Goal: Check status: Check status

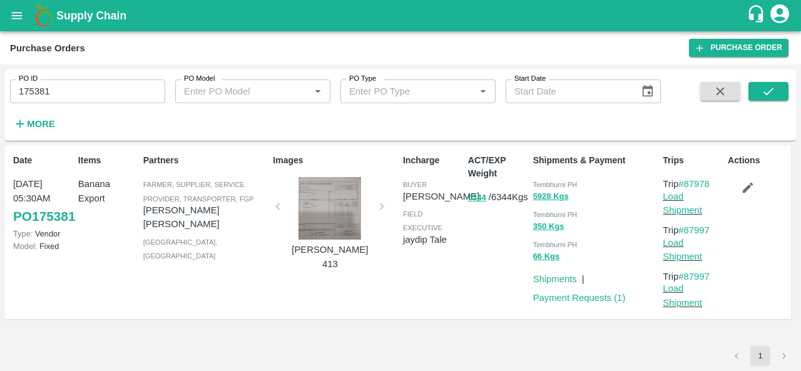
click at [118, 91] on input "175381" at bounding box center [87, 92] width 155 height 24
paste input "text"
click at [775, 95] on icon "submit" at bounding box center [769, 92] width 14 height 14
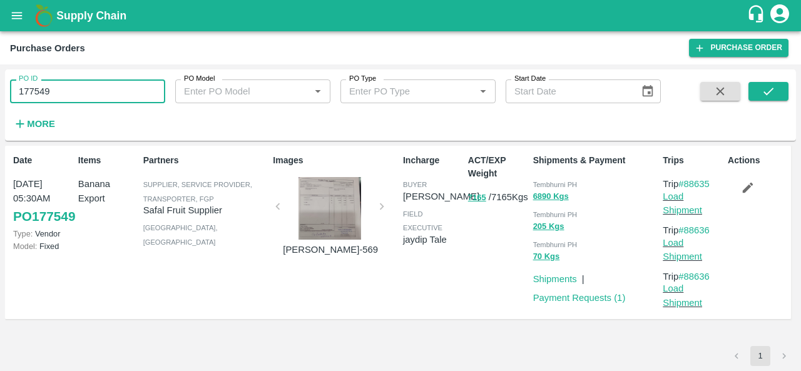
click at [112, 96] on input "177549" at bounding box center [87, 92] width 155 height 24
paste input "text"
click at [765, 86] on icon "submit" at bounding box center [769, 92] width 14 height 14
click at [76, 91] on input "177285" at bounding box center [87, 92] width 155 height 24
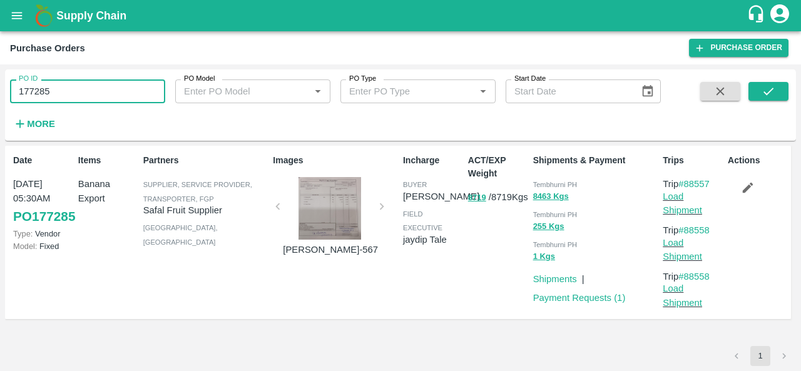
click at [76, 91] on input "177285" at bounding box center [87, 92] width 155 height 24
paste input "text"
click at [769, 91] on icon "submit" at bounding box center [769, 92] width 14 height 14
click at [90, 98] on input "176966" at bounding box center [87, 92] width 155 height 24
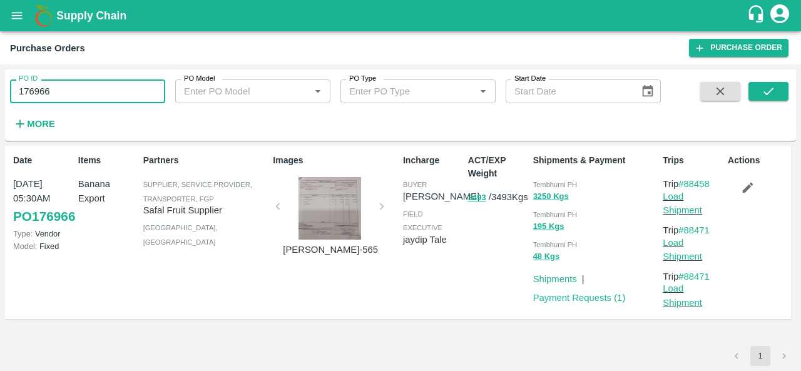
paste input "text"
click at [763, 89] on icon "submit" at bounding box center [769, 92] width 14 height 14
click at [93, 86] on input "176689" at bounding box center [87, 92] width 155 height 24
paste input "text"
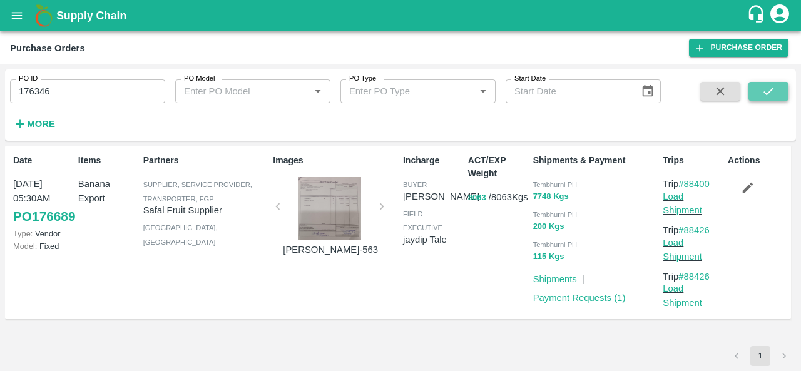
click at [771, 90] on icon "submit" at bounding box center [769, 92] width 14 height 14
click at [108, 90] on input "176346" at bounding box center [87, 92] width 155 height 24
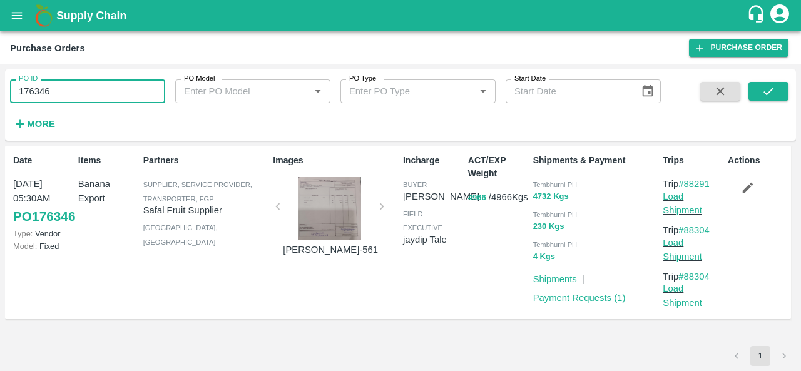
click at [108, 90] on input "176346" at bounding box center [87, 92] width 155 height 24
paste input "text"
click at [767, 88] on icon "submit" at bounding box center [769, 92] width 14 height 14
click at [95, 88] on input "175835" at bounding box center [87, 92] width 155 height 24
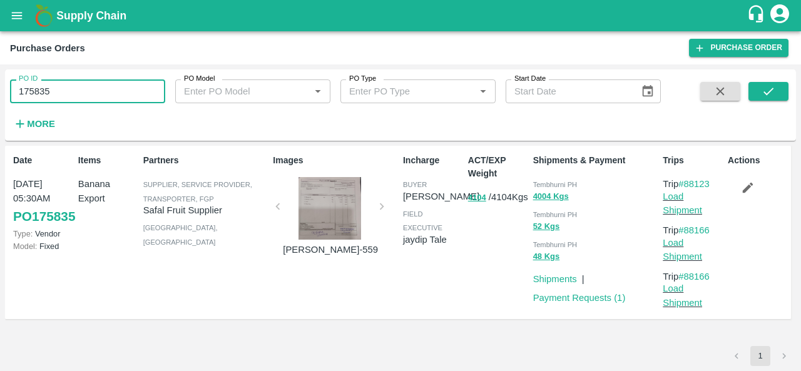
paste input "text"
click at [773, 81] on div "PO ID 174983 PO ID PO Model PO Model   * PO Type PO Type   * Start Date Start D…" at bounding box center [400, 105] width 791 height 61
click at [771, 88] on icon "submit" at bounding box center [769, 92] width 14 height 14
click at [59, 95] on input "174983" at bounding box center [87, 92] width 155 height 24
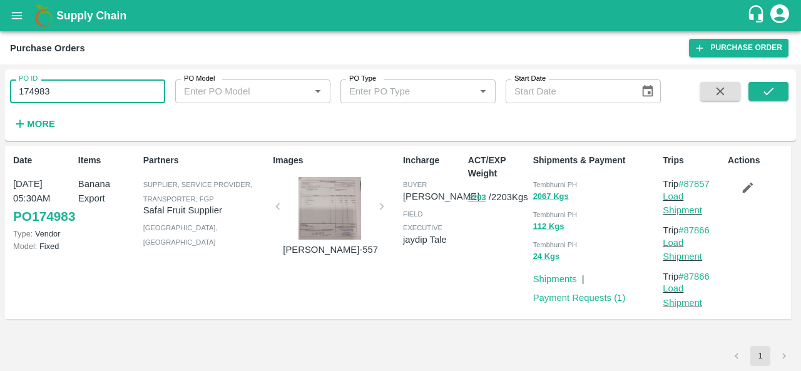
paste input "text"
click at [759, 86] on button "submit" at bounding box center [769, 91] width 40 height 19
click at [87, 85] on input "174935" at bounding box center [87, 92] width 155 height 24
paste input "text"
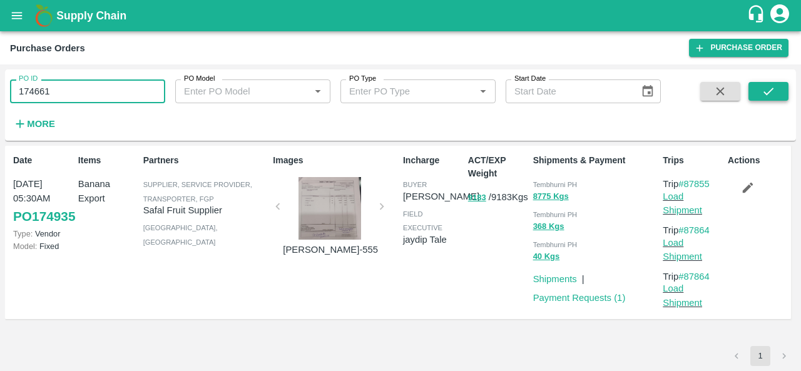
type input "174661"
click at [765, 90] on icon "submit" at bounding box center [769, 92] width 14 height 14
